Goal: Navigation & Orientation: Find specific page/section

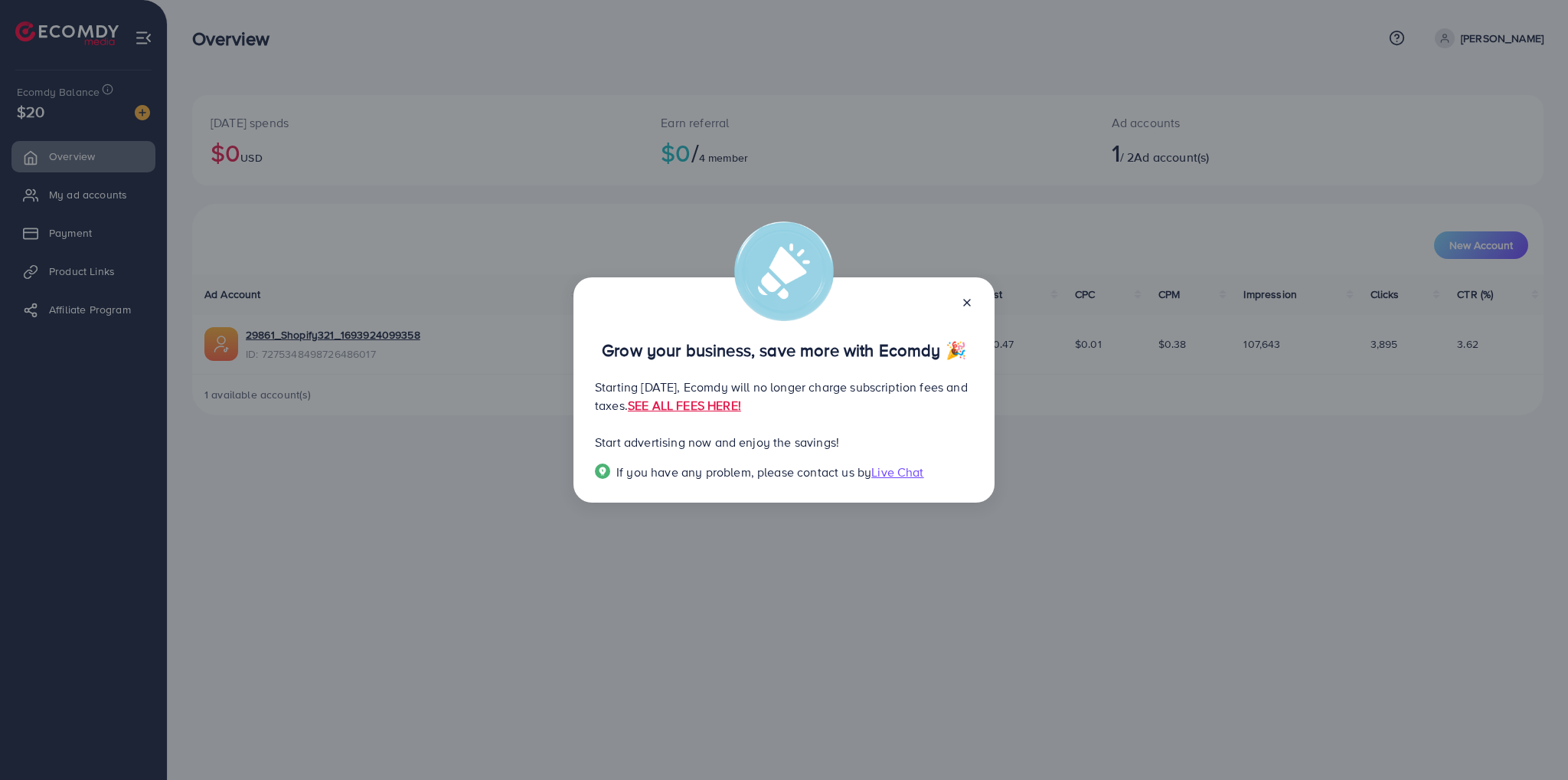
click at [967, 304] on icon at bounding box center [966, 302] width 12 height 12
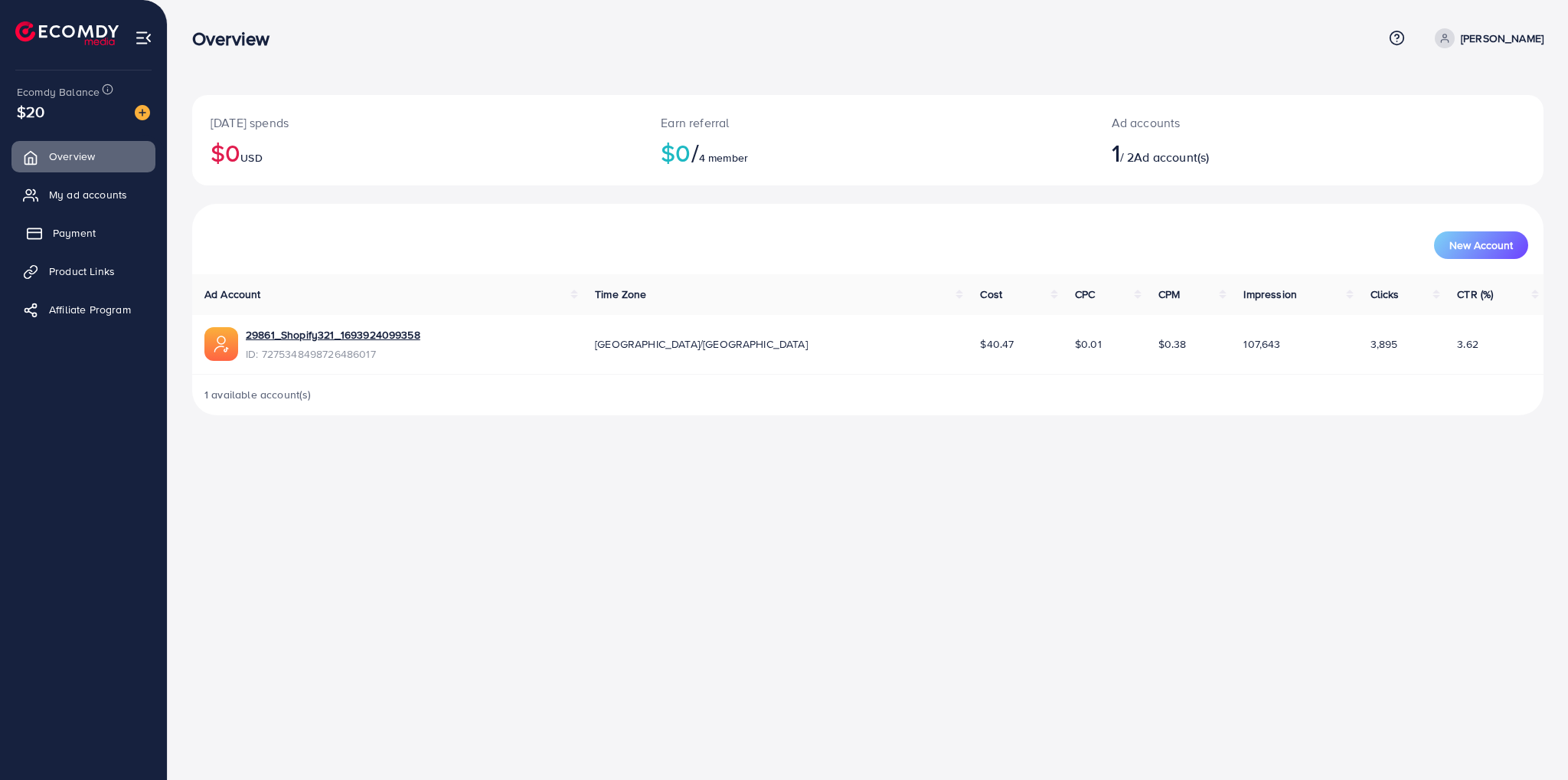
click at [57, 234] on span "Payment" at bounding box center [74, 232] width 43 height 16
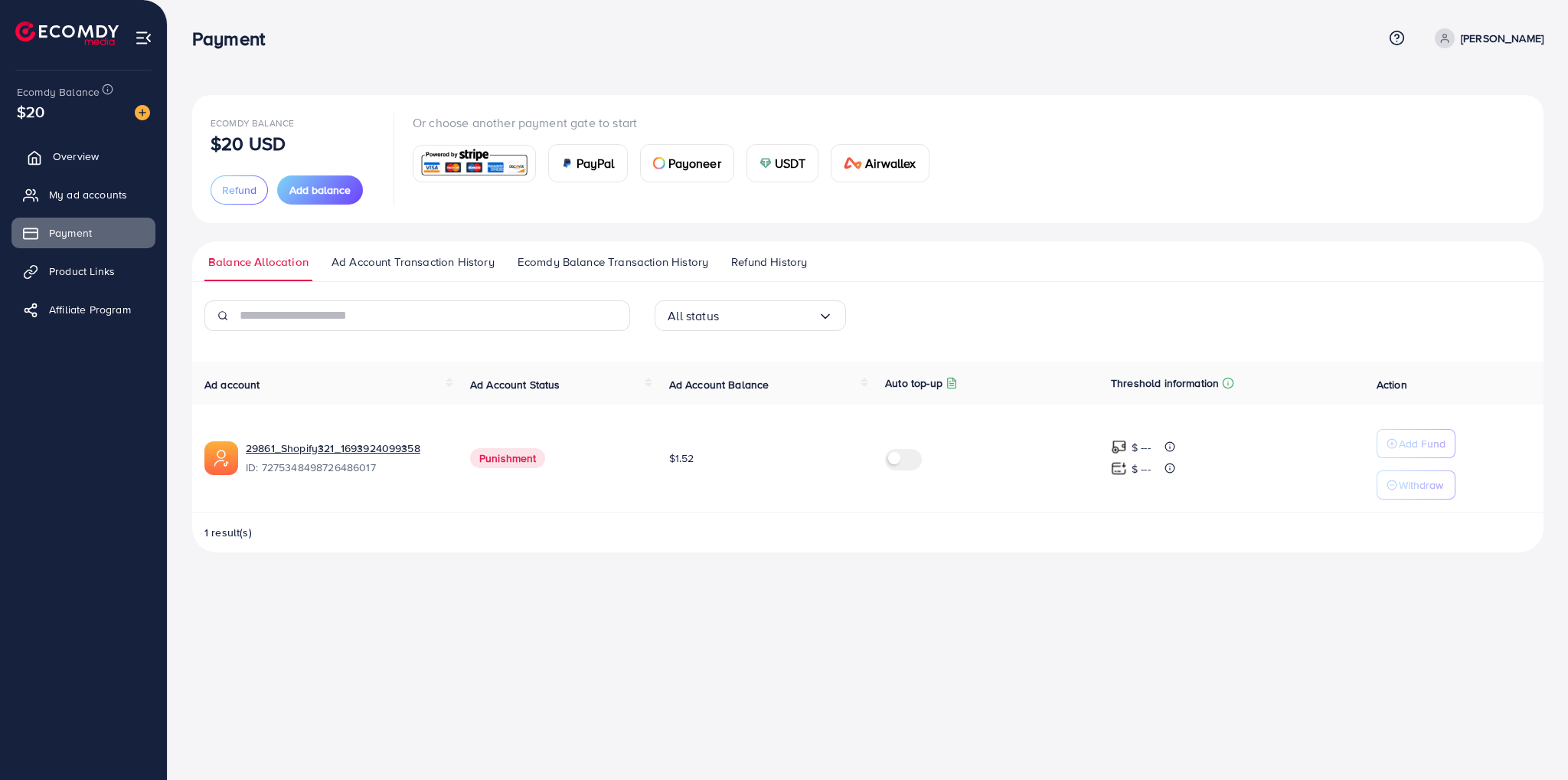
click at [55, 161] on span "Overview" at bounding box center [76, 156] width 46 height 16
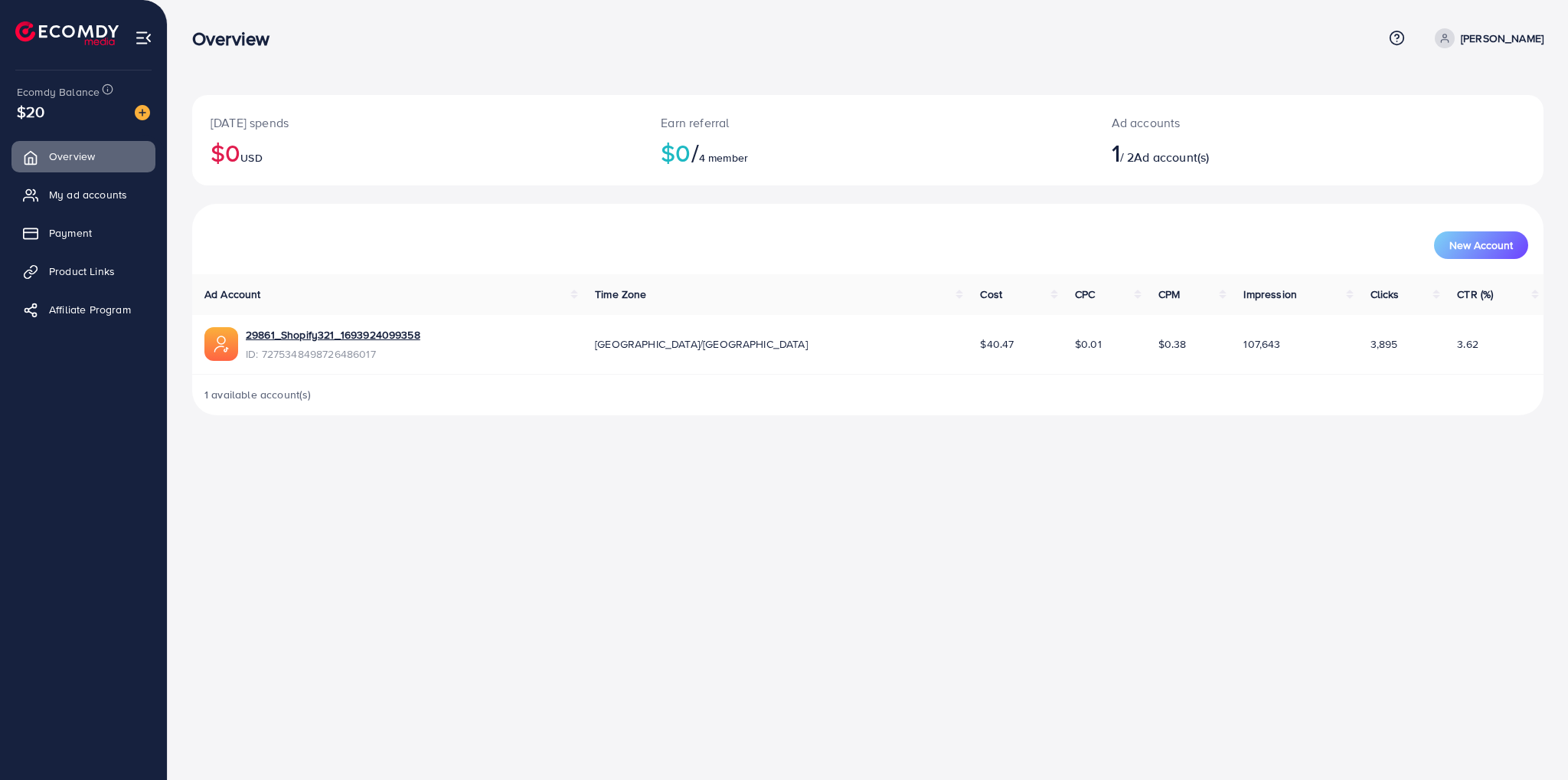
drag, startPoint x: 104, startPoint y: 196, endPoint x: 140, endPoint y: 215, distance: 40.7
click at [104, 196] on span "My ad accounts" at bounding box center [87, 194] width 78 height 16
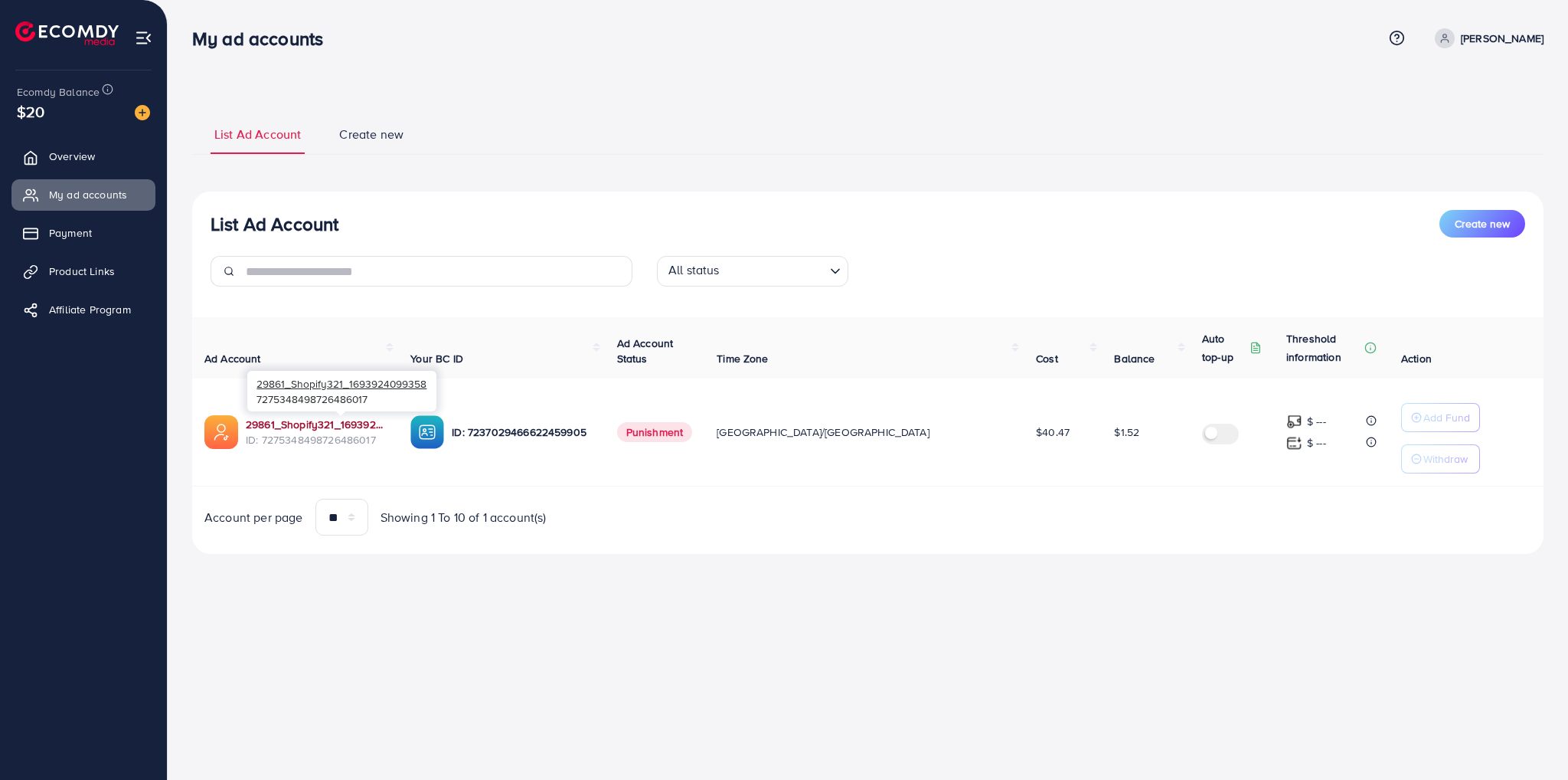
click at [346, 421] on link "29861_Shopify321_1693924099358" at bounding box center [316, 424] width 141 height 16
click at [32, 111] on span "$20" at bounding box center [30, 111] width 28 height 22
click at [467, 131] on ul "List Ad Account Create new" at bounding box center [867, 133] width 1351 height 41
click at [102, 274] on span "Product Links" at bounding box center [86, 271] width 66 height 16
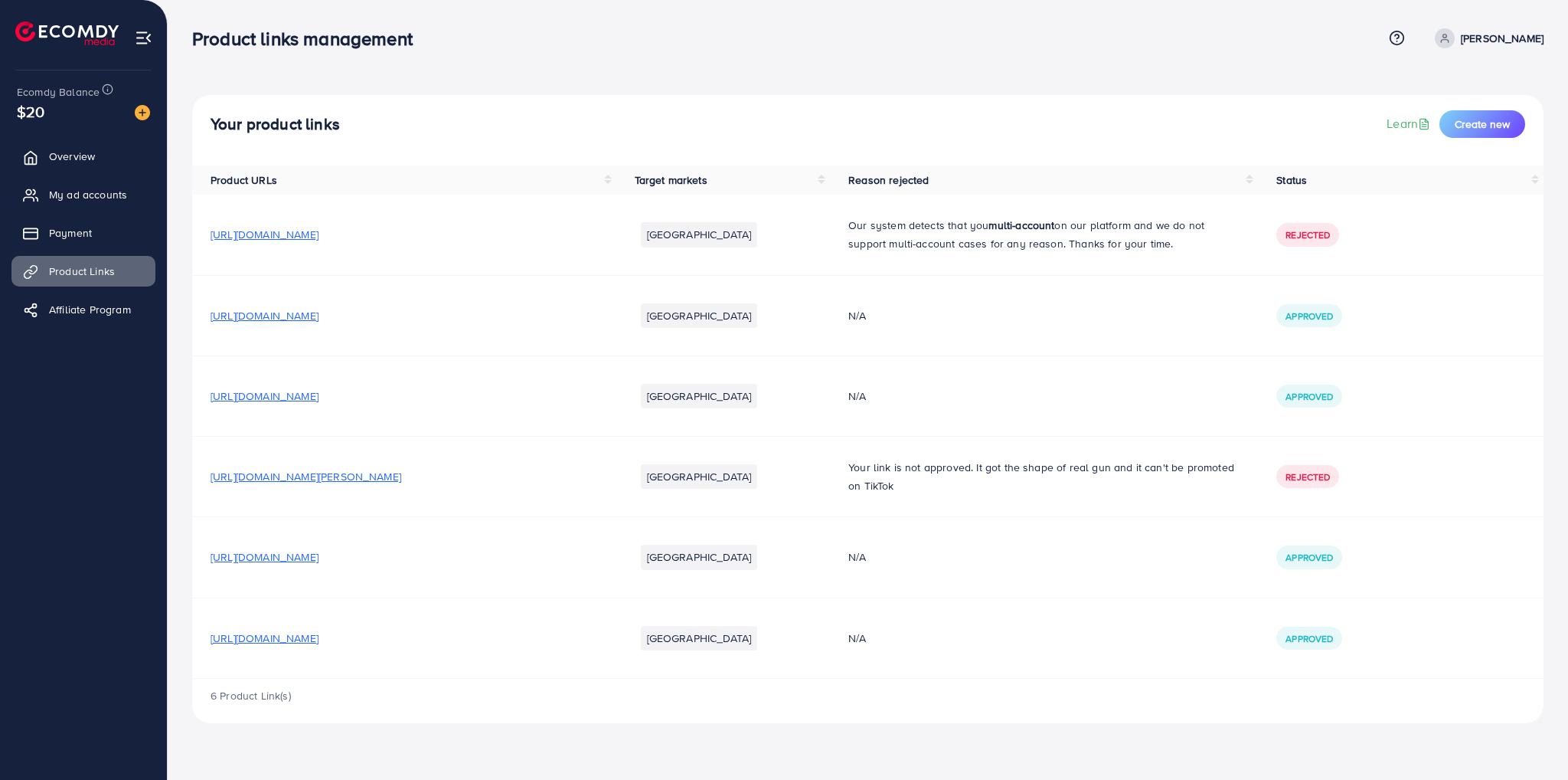
drag, startPoint x: 466, startPoint y: 237, endPoint x: 539, endPoint y: 182, distance: 91.4
click at [539, 182] on th "Product URLs" at bounding box center [404, 180] width 424 height 29
drag, startPoint x: 468, startPoint y: 318, endPoint x: 573, endPoint y: 134, distance: 211.9
click at [573, 134] on div "Your product links Learn Create new" at bounding box center [867, 124] width 1314 height 28
click at [70, 151] on span "Overview" at bounding box center [76, 156] width 46 height 16
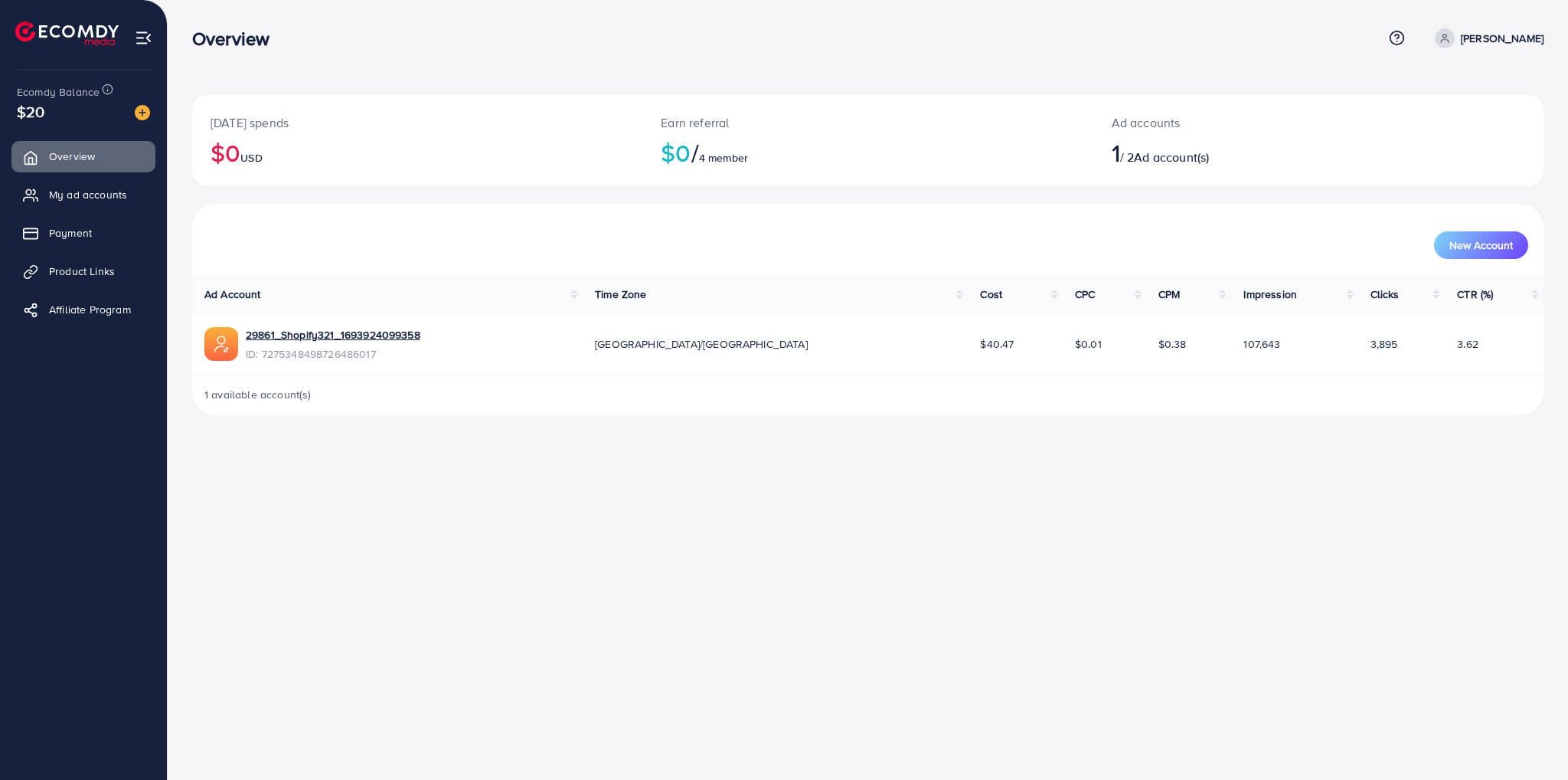
click at [1244, 346] on span "107,643" at bounding box center [1262, 344] width 37 height 16
click at [1039, 525] on div "Overview Help Center Contact Support Plans and Pricing Term and policy About Us…" at bounding box center [784, 390] width 1568 height 780
